Goal: Navigation & Orientation: Find specific page/section

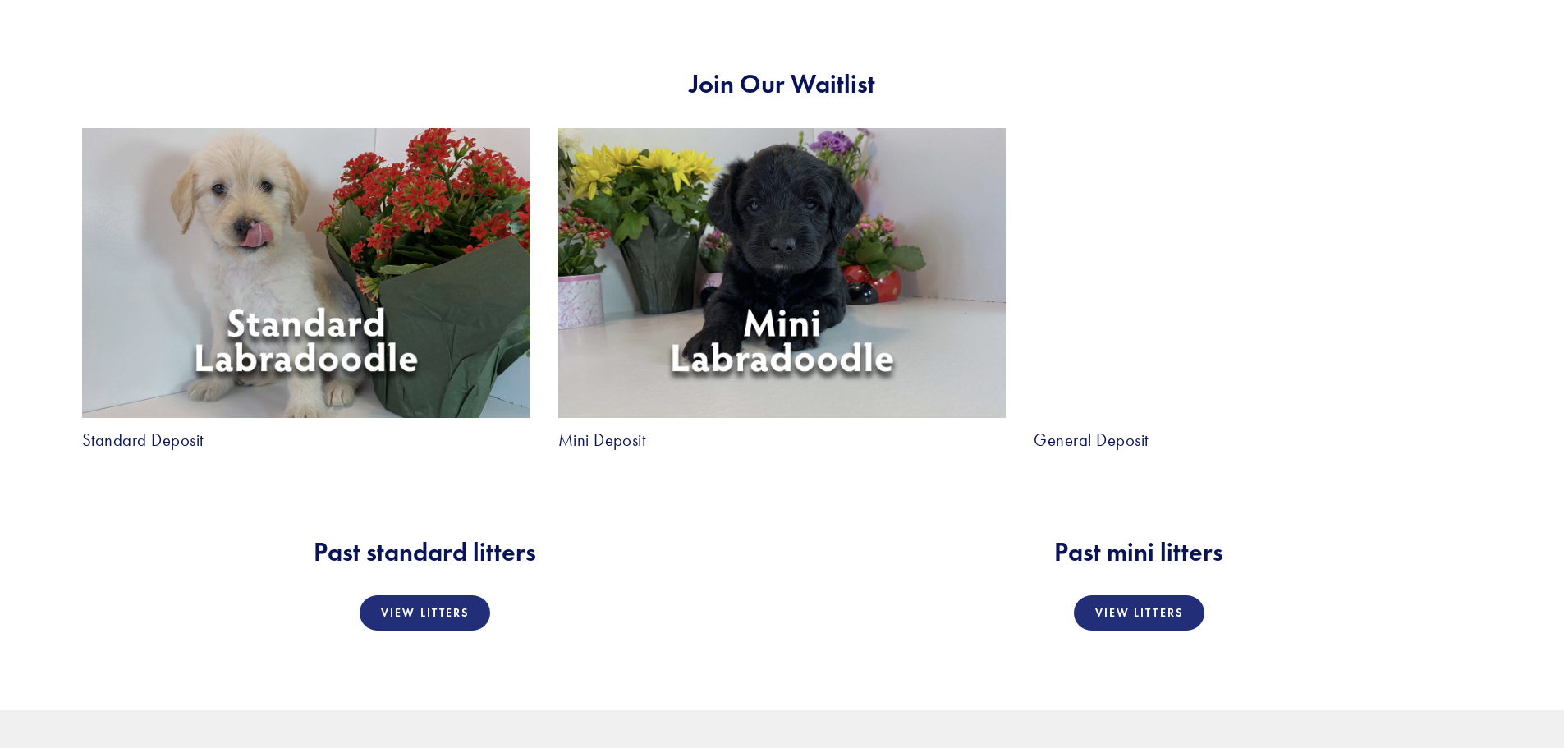
scroll to position [3119, 0]
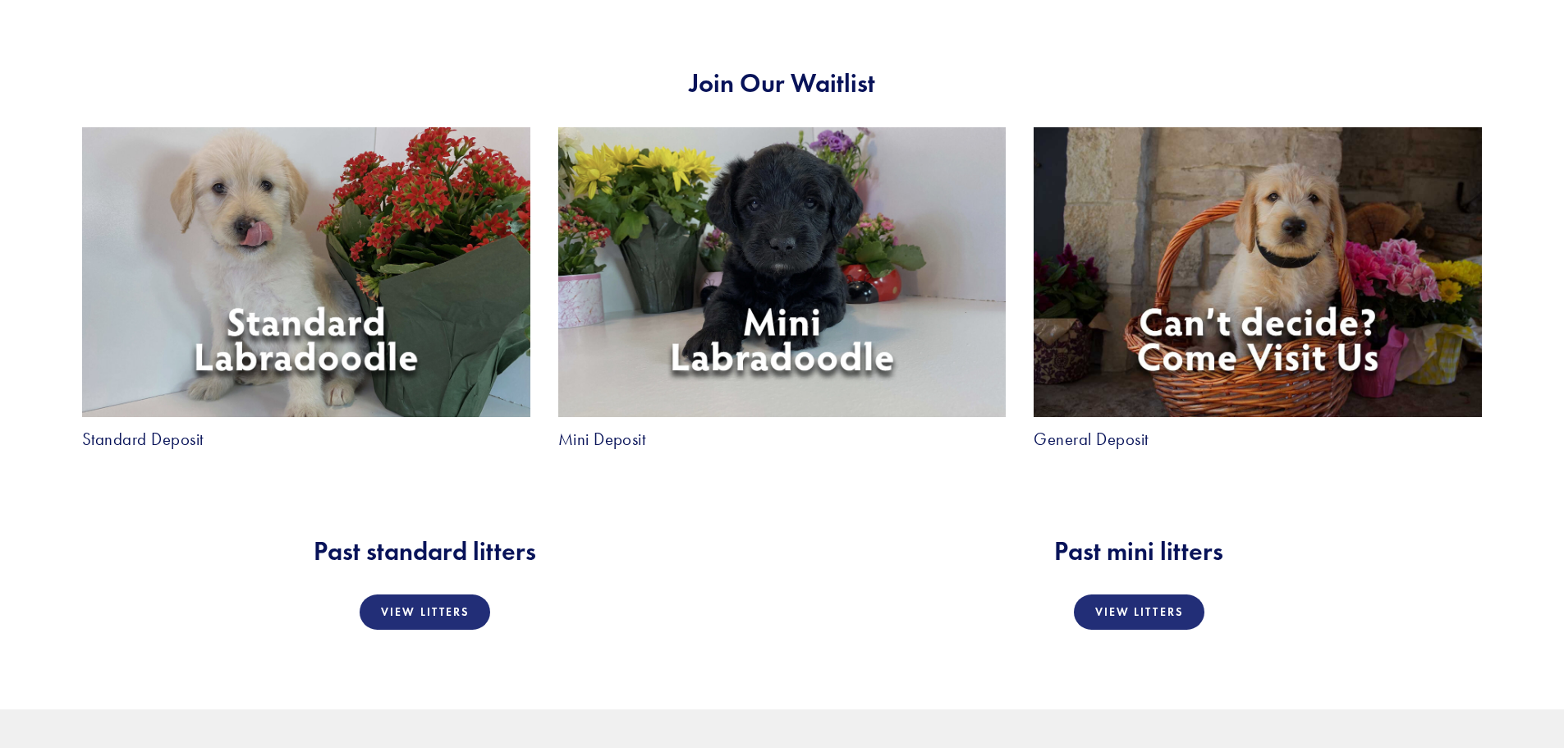
click at [232, 356] on img at bounding box center [306, 272] width 448 height 290
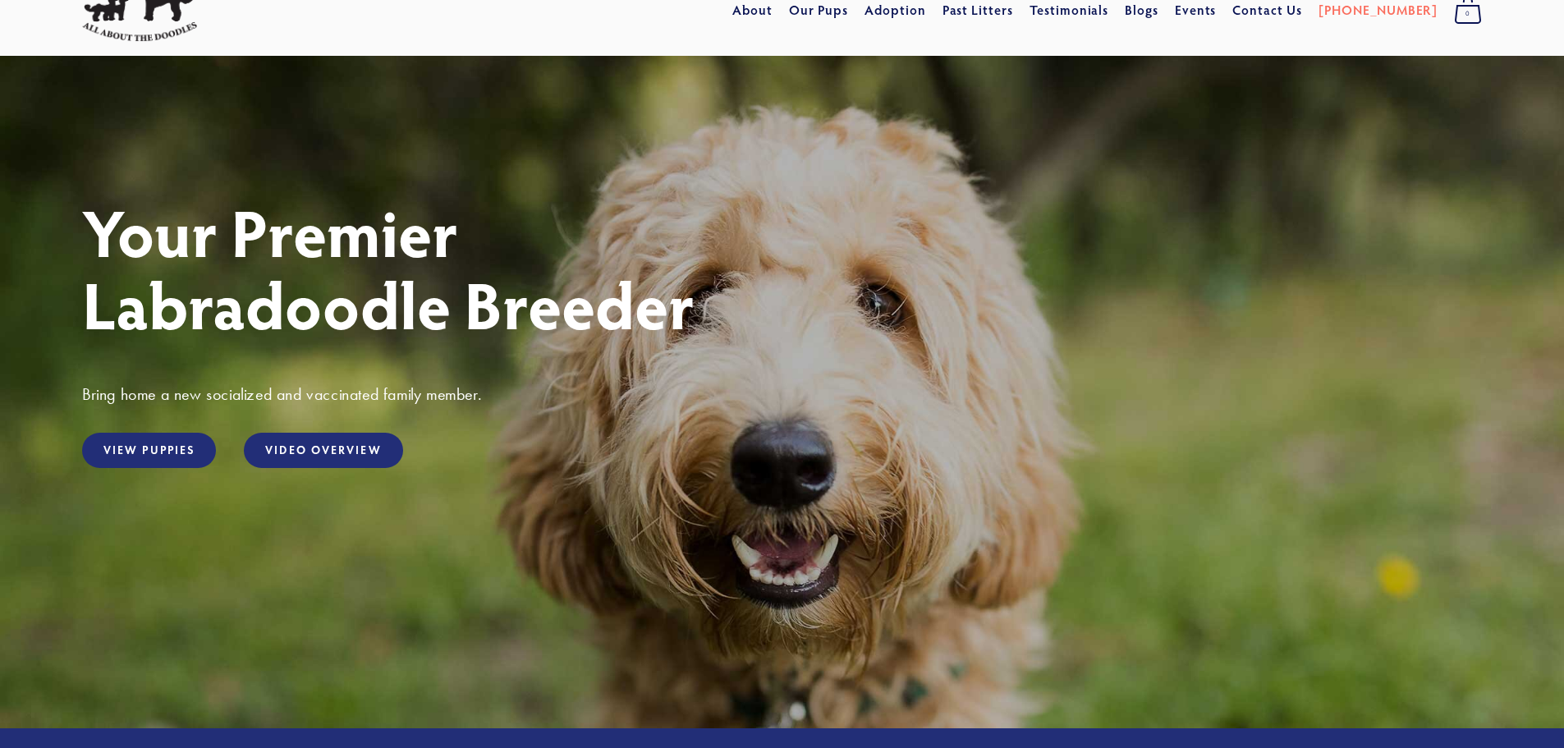
scroll to position [0, 0]
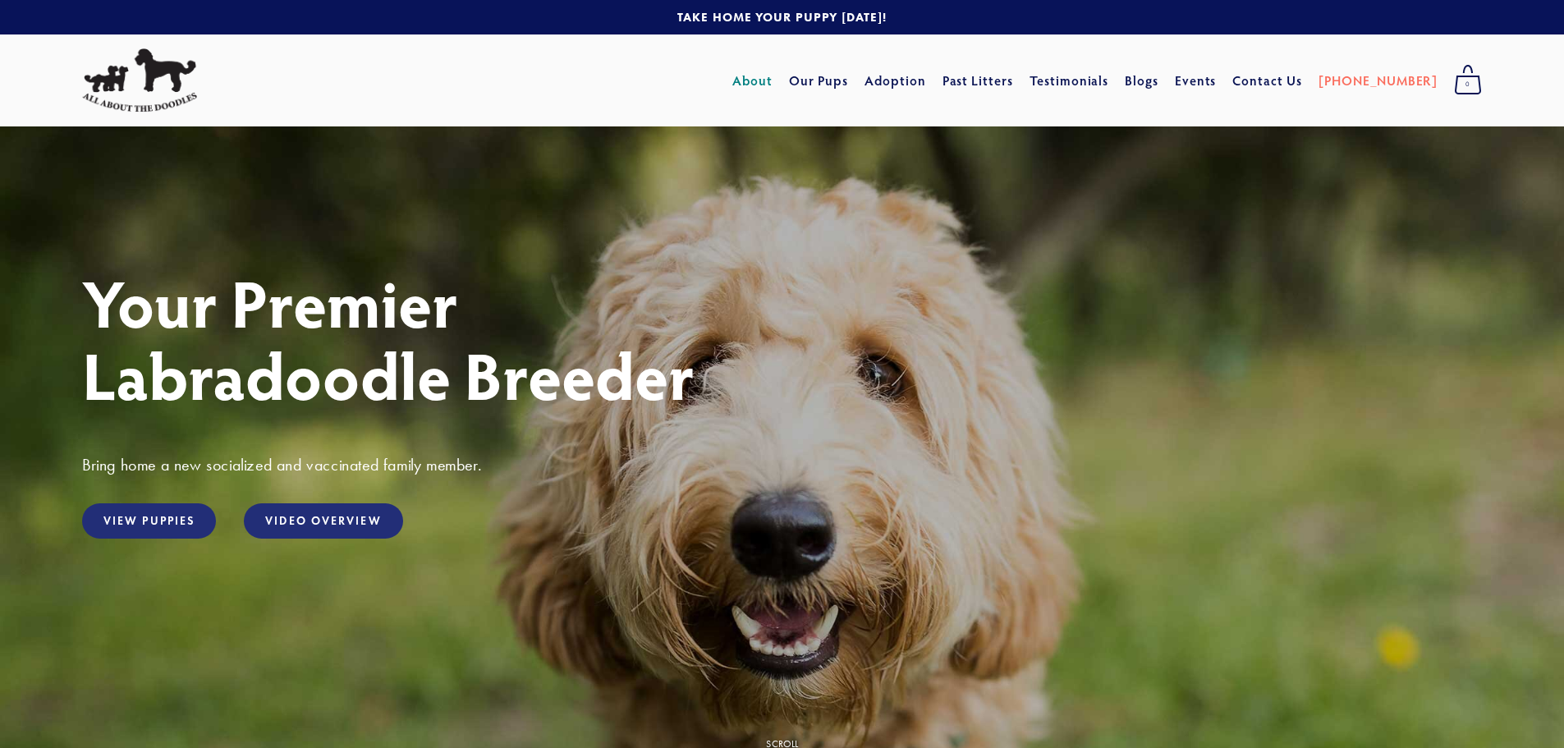
click at [772, 87] on link "About" at bounding box center [752, 81] width 40 height 30
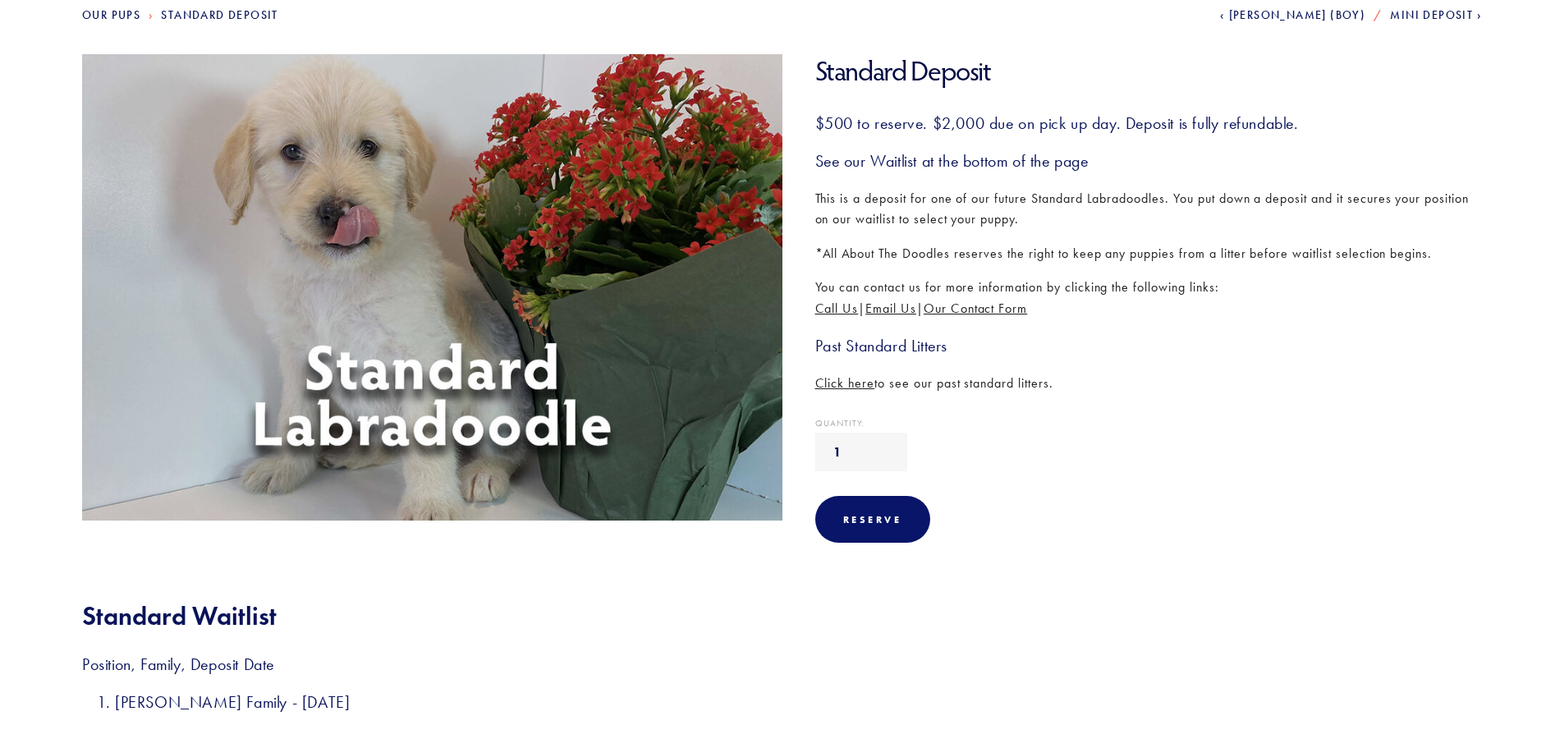
scroll to position [178, 0]
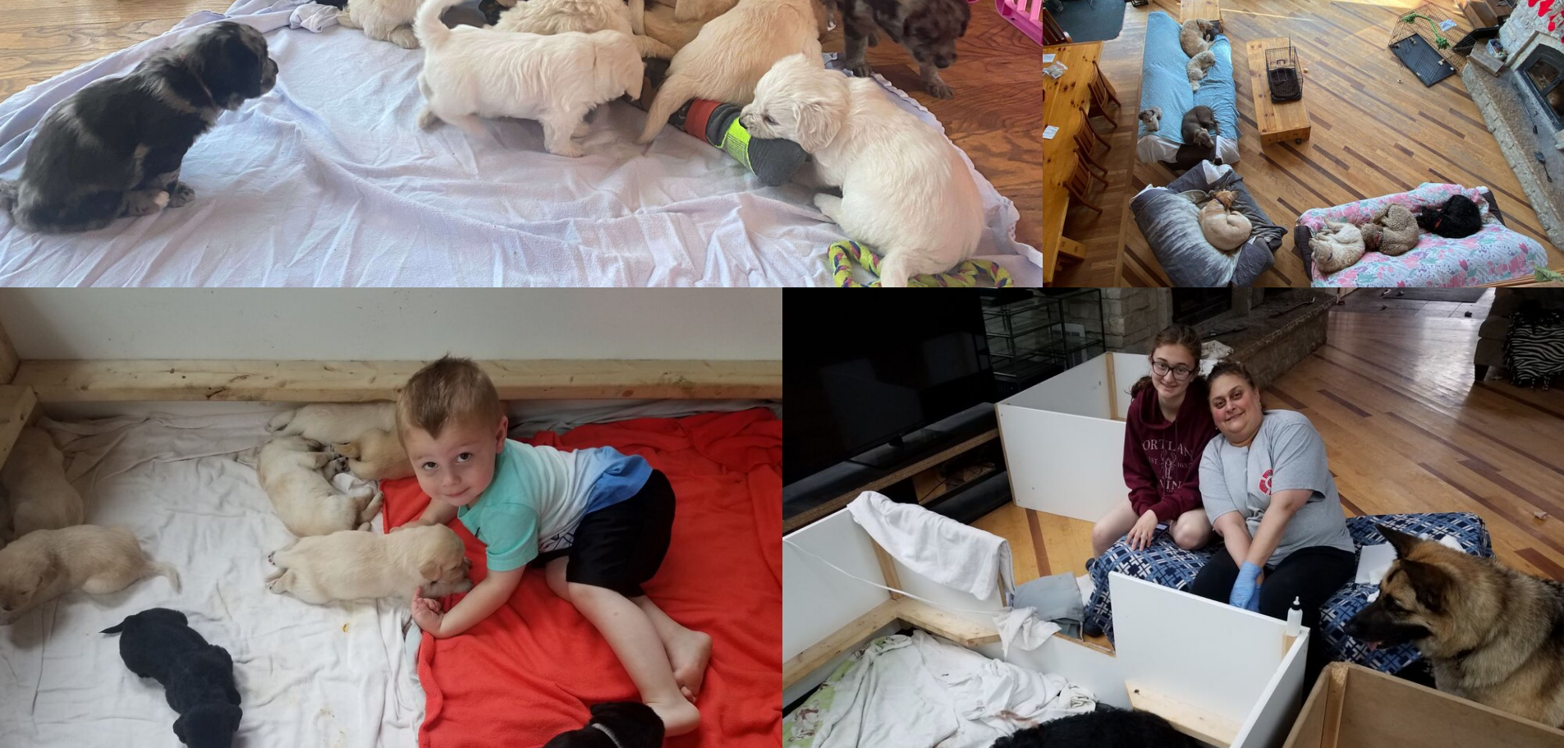
scroll to position [2146, 0]
